Goal: Complete application form: Complete application form

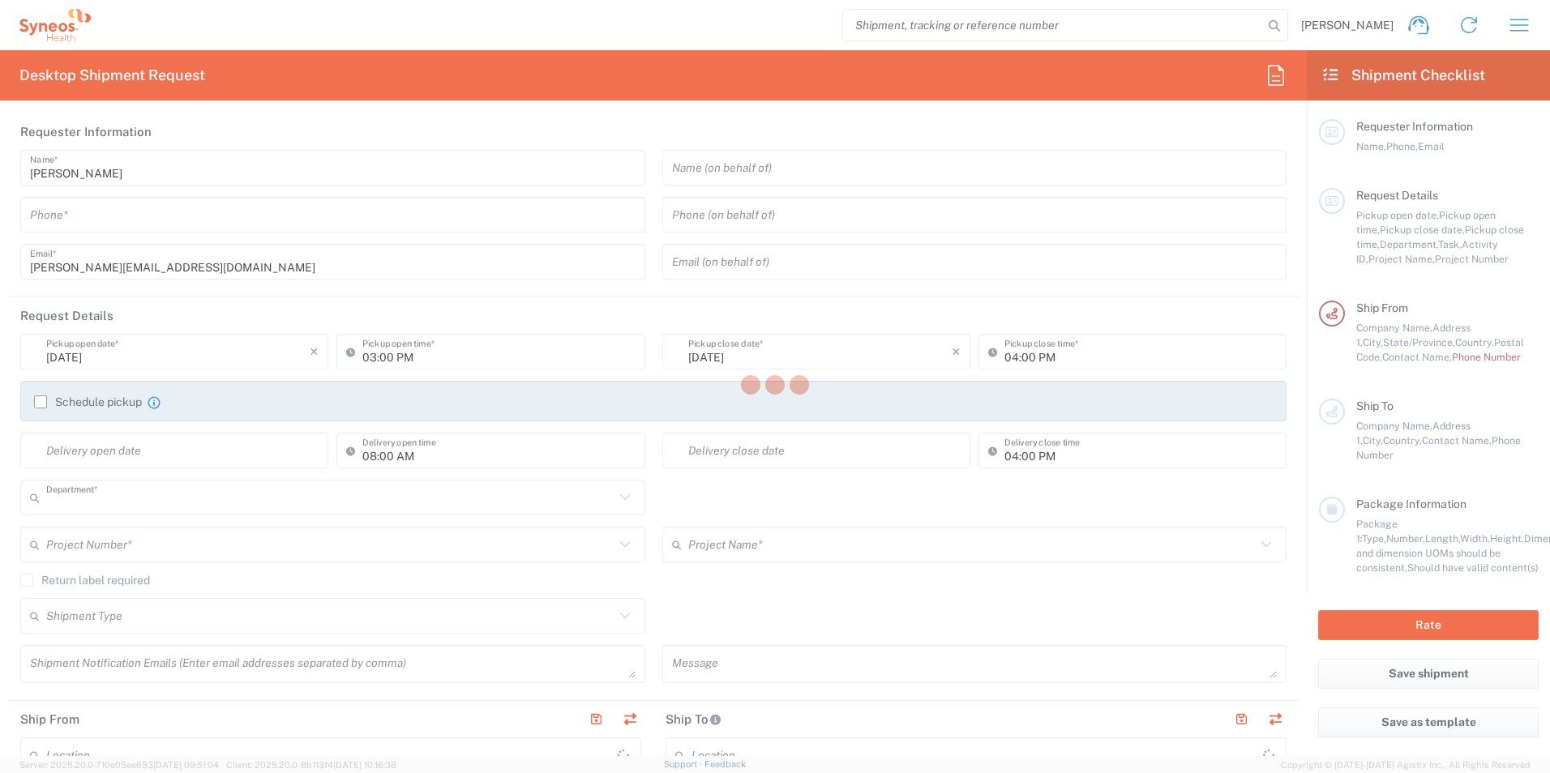
type input "3243"
type input "North Carolina"
type input "United States"
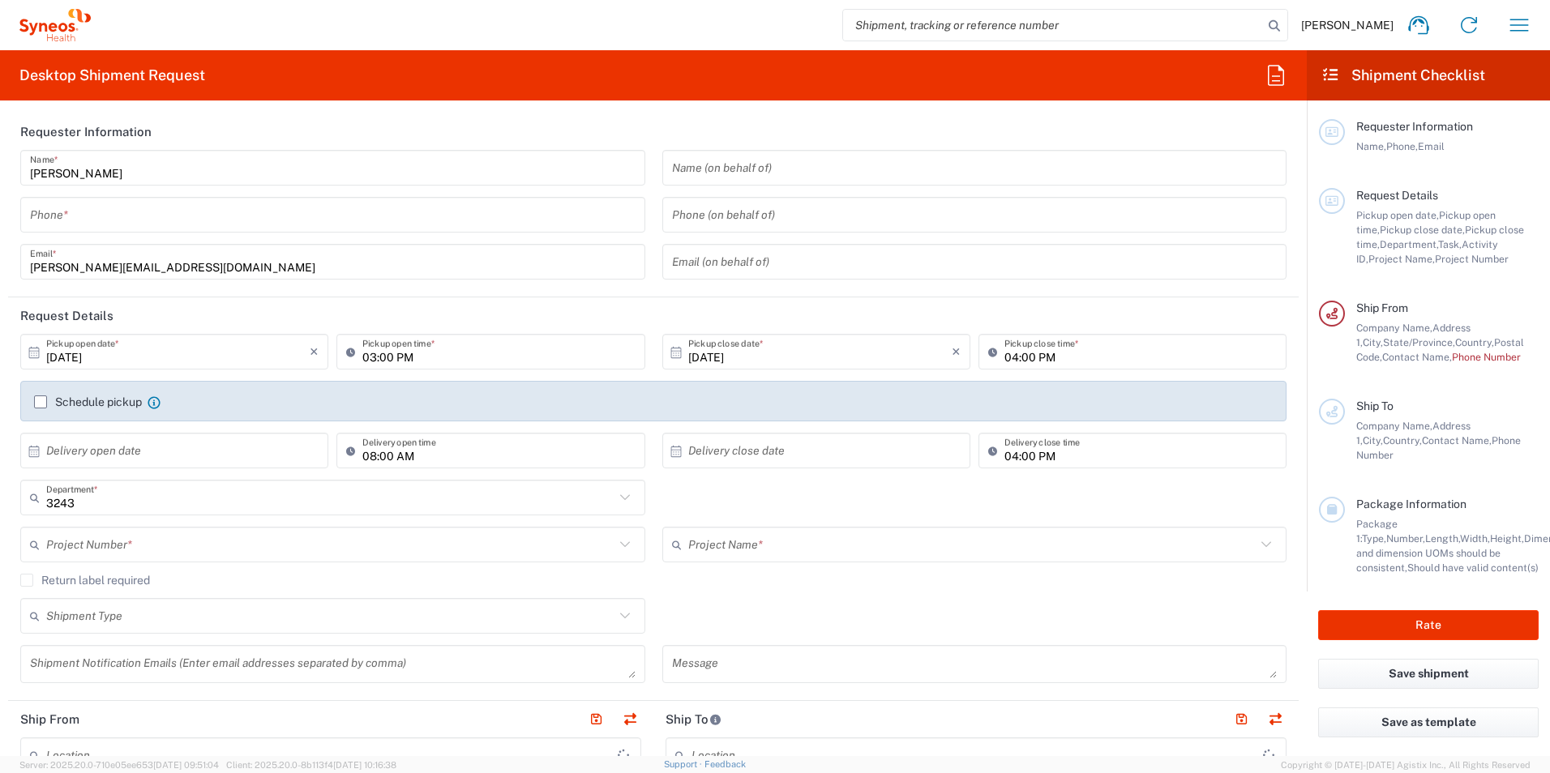
type input "Syneos Health, LLC-Morrisville NC US"
click at [1518, 23] on icon "button" at bounding box center [1519, 25] width 26 height 26
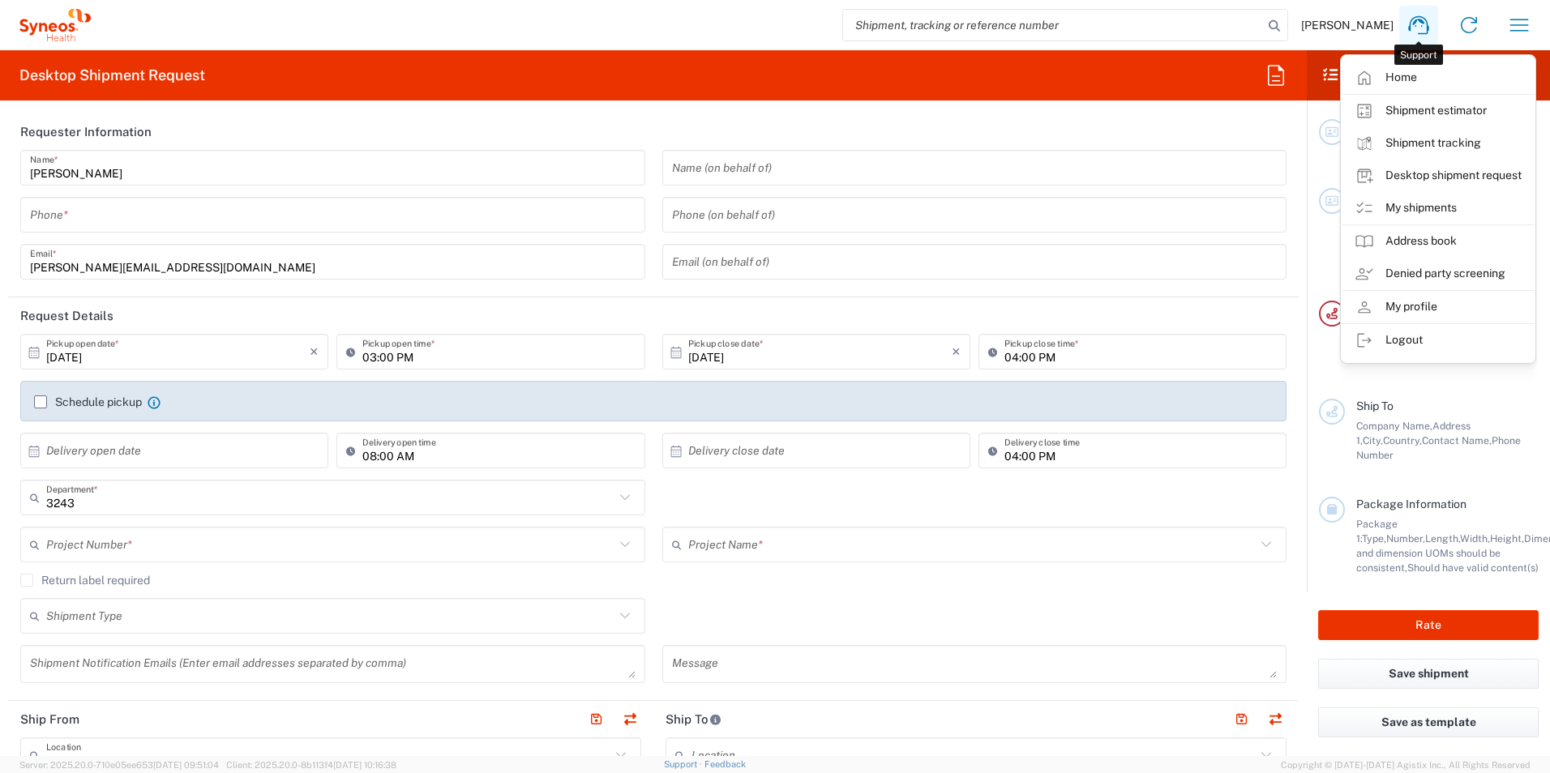
click at [1413, 19] on icon at bounding box center [1418, 25] width 20 height 19
